Goal: Task Accomplishment & Management: Manage account settings

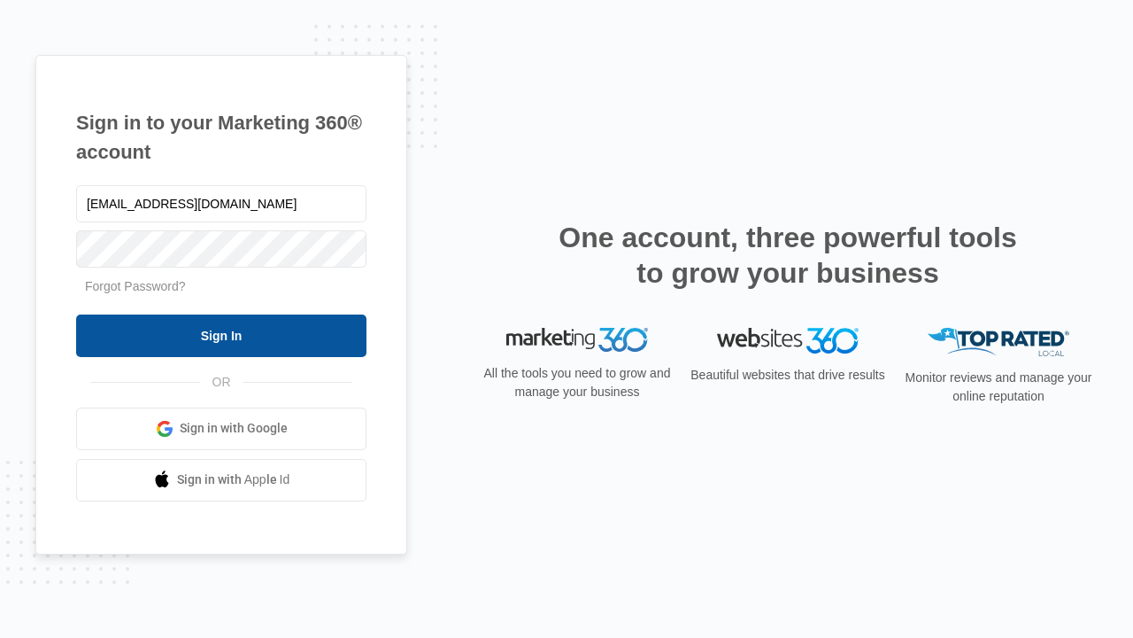
click at [221, 335] on input "Sign In" at bounding box center [221, 335] width 290 height 43
